Goal: Information Seeking & Learning: Stay updated

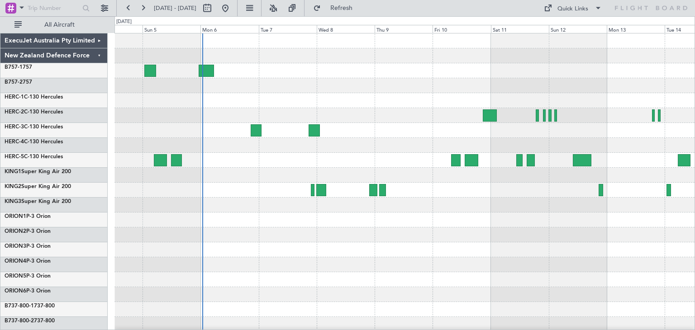
click at [654, 308] on div at bounding box center [404, 219] width 580 height 373
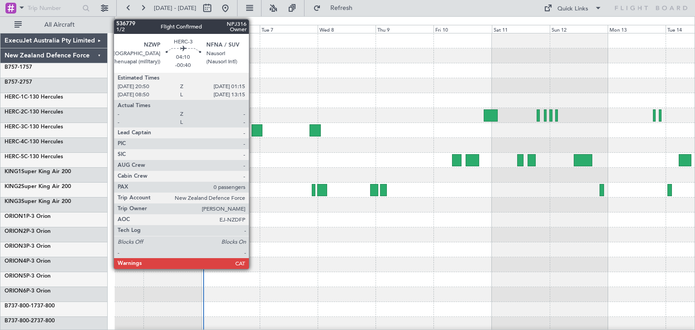
click at [253, 127] on div at bounding box center [257, 130] width 11 height 12
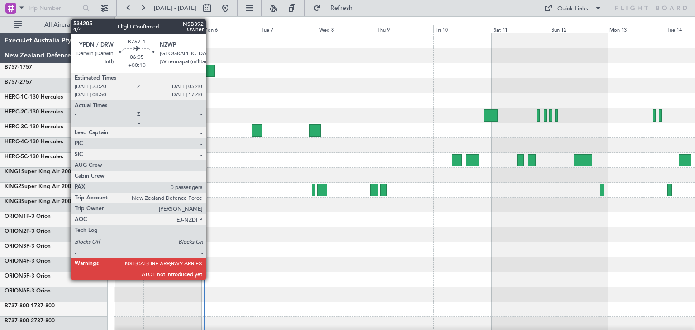
click at [210, 67] on div at bounding box center [207, 71] width 15 height 12
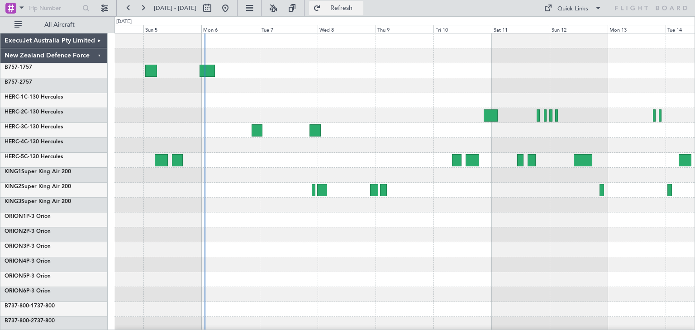
click at [355, 9] on span "Refresh" at bounding box center [342, 8] width 38 height 6
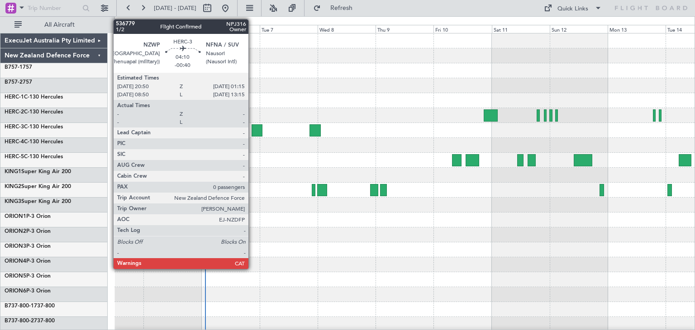
click at [252, 129] on div at bounding box center [257, 130] width 11 height 12
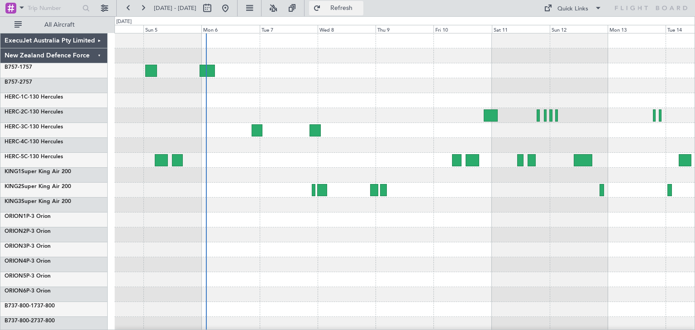
click at [361, 5] on span "Refresh" at bounding box center [342, 8] width 38 height 6
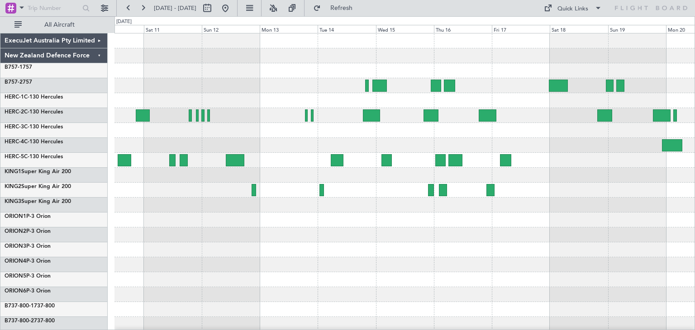
click at [163, 247] on div at bounding box center [404, 219] width 580 height 373
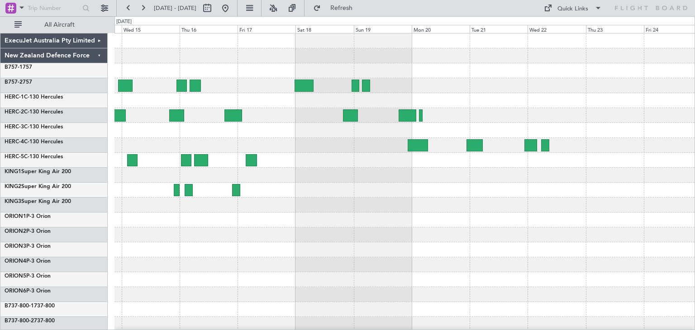
click at [243, 210] on div at bounding box center [404, 219] width 580 height 373
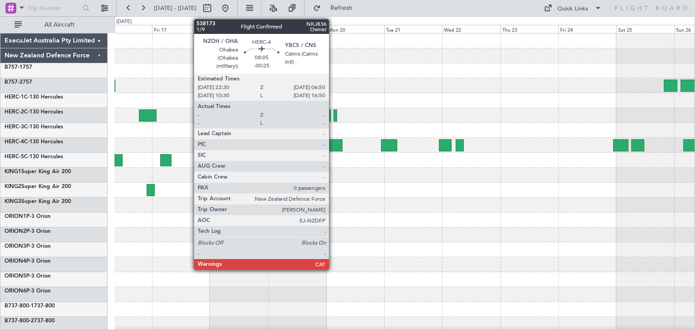
click at [333, 143] on div at bounding box center [332, 145] width 20 height 12
click at [331, 146] on div at bounding box center [332, 145] width 20 height 12
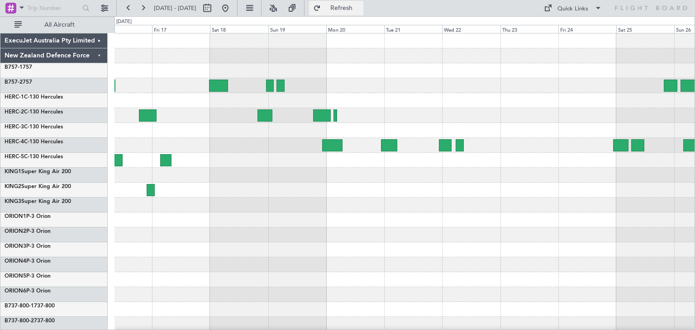
click at [361, 6] on span "Refresh" at bounding box center [342, 8] width 38 height 6
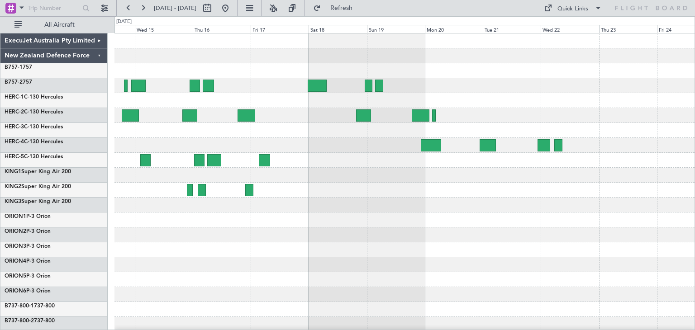
click at [638, 216] on div at bounding box center [404, 219] width 580 height 373
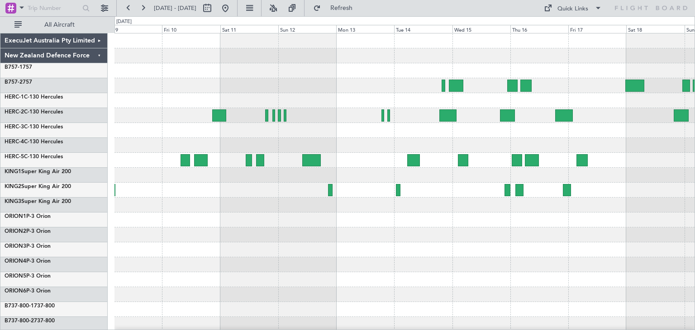
click at [349, 253] on div at bounding box center [404, 250] width 580 height 15
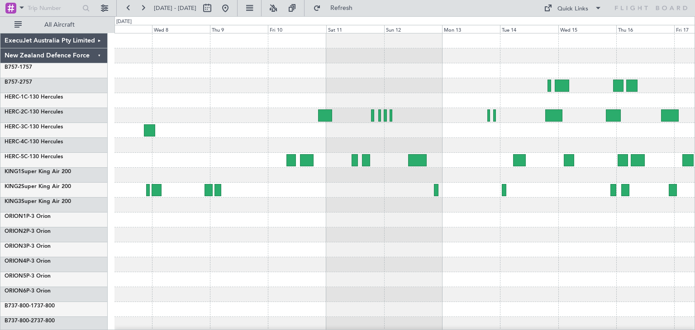
click at [438, 262] on div at bounding box center [404, 219] width 580 height 373
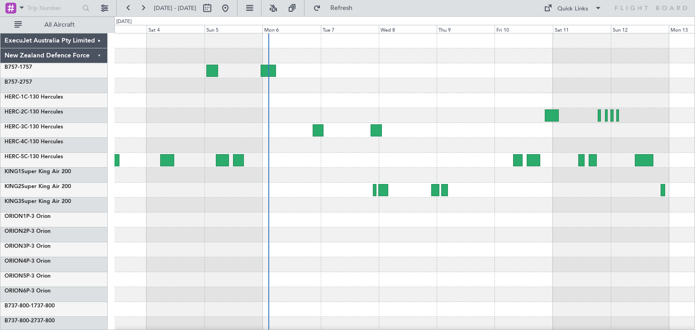
click at [463, 273] on div at bounding box center [404, 219] width 580 height 373
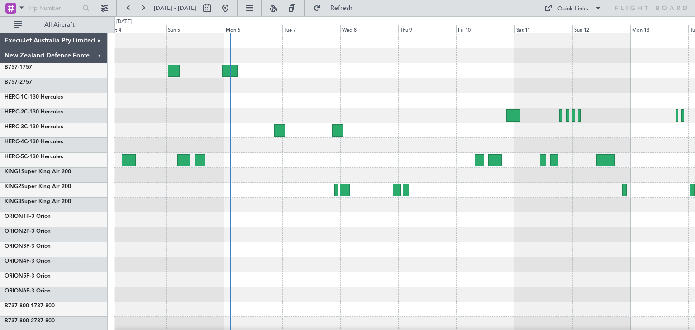
click at [287, 166] on div at bounding box center [404, 160] width 580 height 15
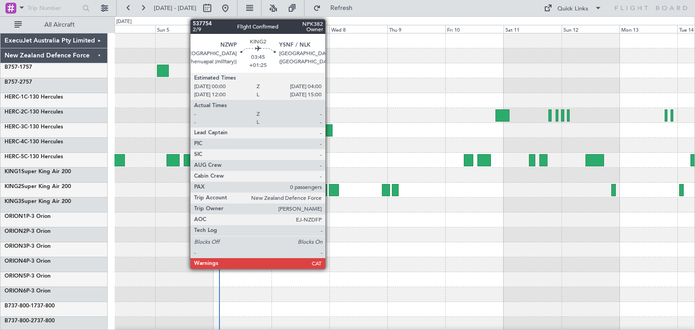
click at [329, 191] on div at bounding box center [334, 190] width 10 height 12
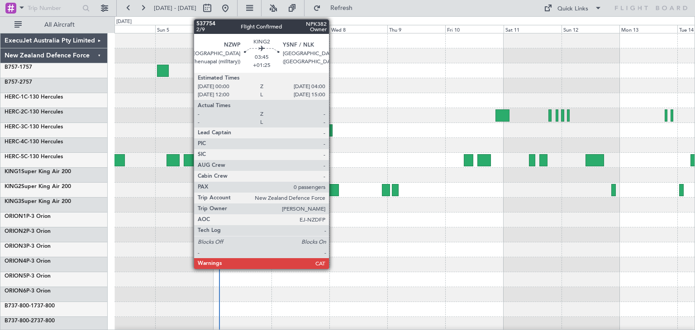
click at [333, 189] on div at bounding box center [334, 190] width 10 height 12
click at [333, 190] on div at bounding box center [334, 190] width 10 height 12
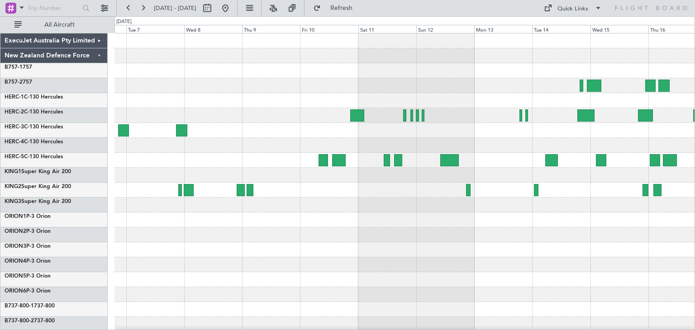
click at [252, 241] on div at bounding box center [404, 235] width 580 height 15
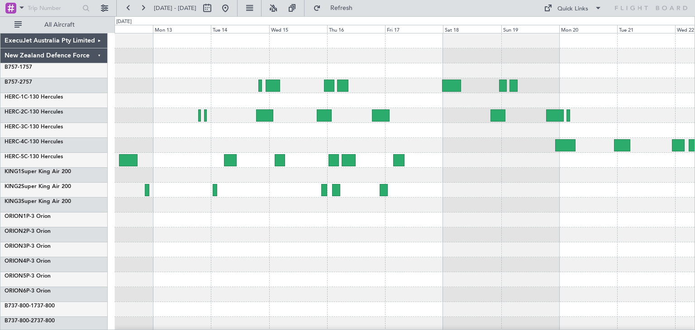
click at [102, 263] on div "ExecuJet Australia Pty Limited New Zealand Defence Force B757-1 757 B757-2 757 …" at bounding box center [347, 173] width 695 height 314
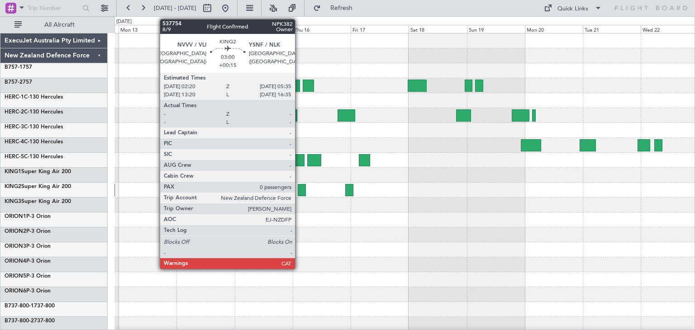
click at [299, 188] on div at bounding box center [302, 190] width 8 height 12
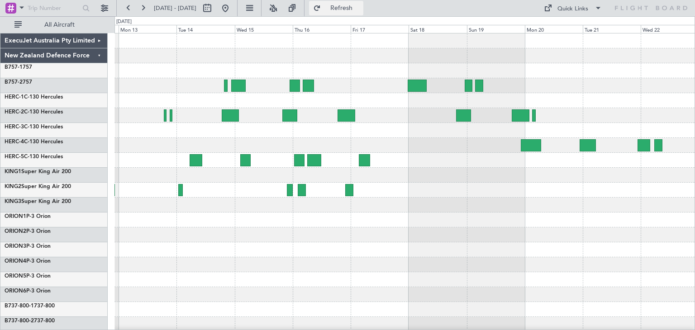
click at [361, 5] on span "Refresh" at bounding box center [342, 8] width 38 height 6
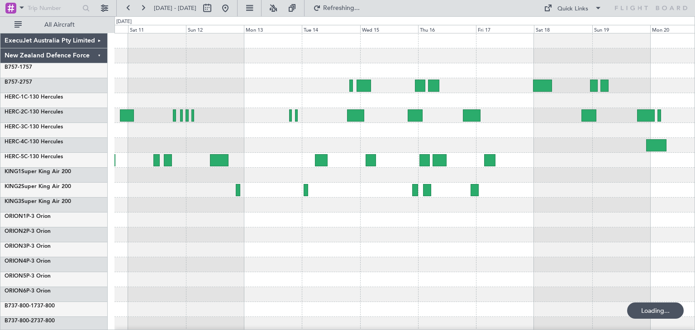
click at [433, 233] on div at bounding box center [404, 219] width 580 height 373
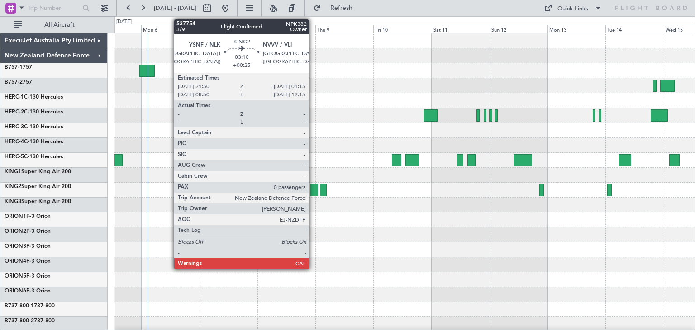
click at [313, 188] on div at bounding box center [314, 190] width 9 height 12
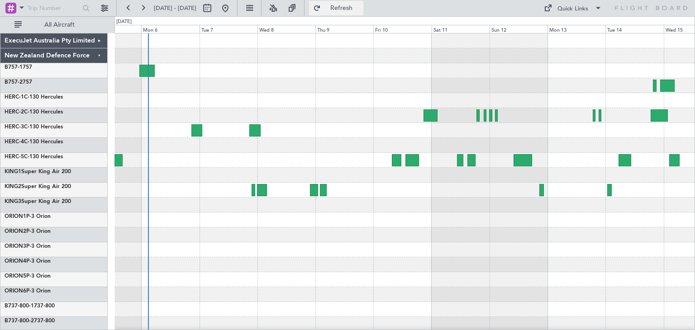
click at [361, 9] on span "Refresh" at bounding box center [342, 8] width 38 height 6
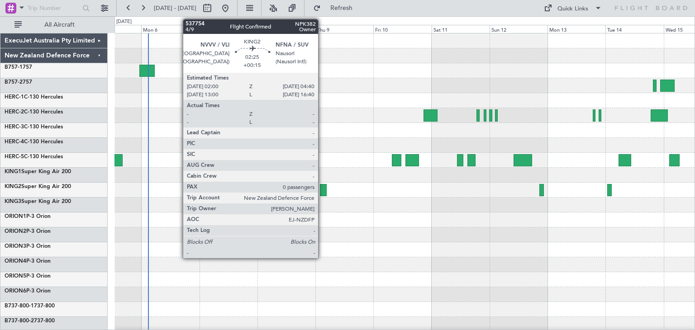
click at [322, 190] on div at bounding box center [323, 190] width 7 height 12
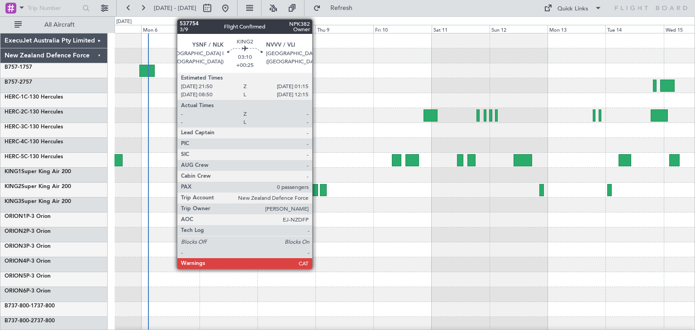
click at [316, 190] on div at bounding box center [314, 190] width 9 height 12
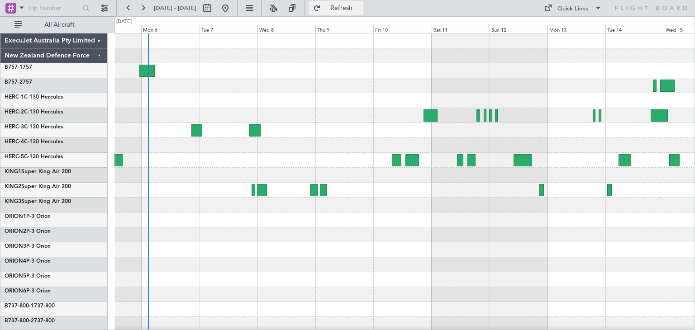
click at [355, 10] on span "Refresh" at bounding box center [342, 8] width 38 height 6
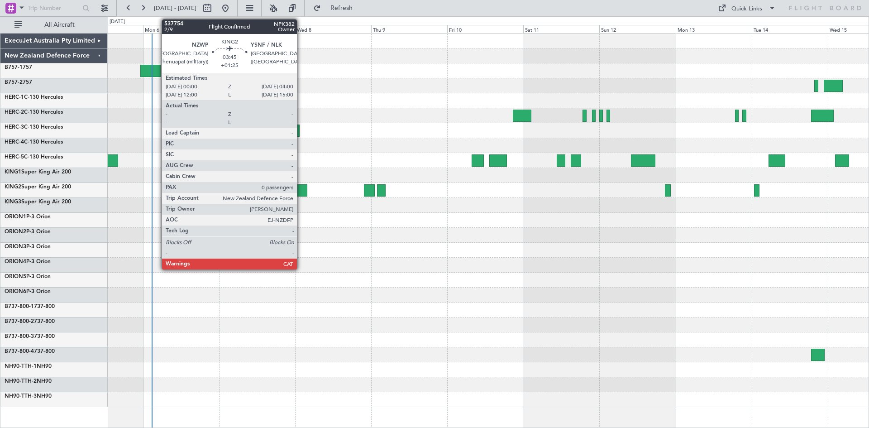
click at [301, 189] on div at bounding box center [301, 190] width 13 height 12
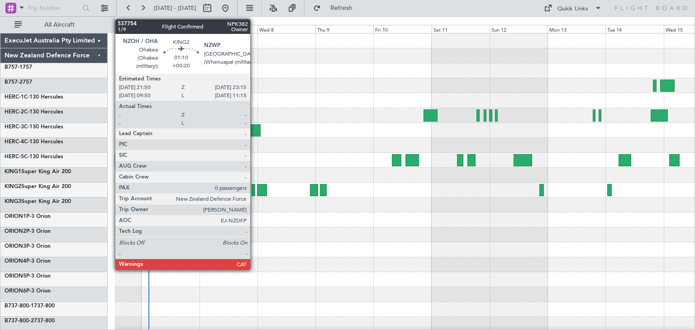
click at [254, 190] on div at bounding box center [254, 190] width 4 height 12
